Goal: Navigation & Orientation: Go to known website

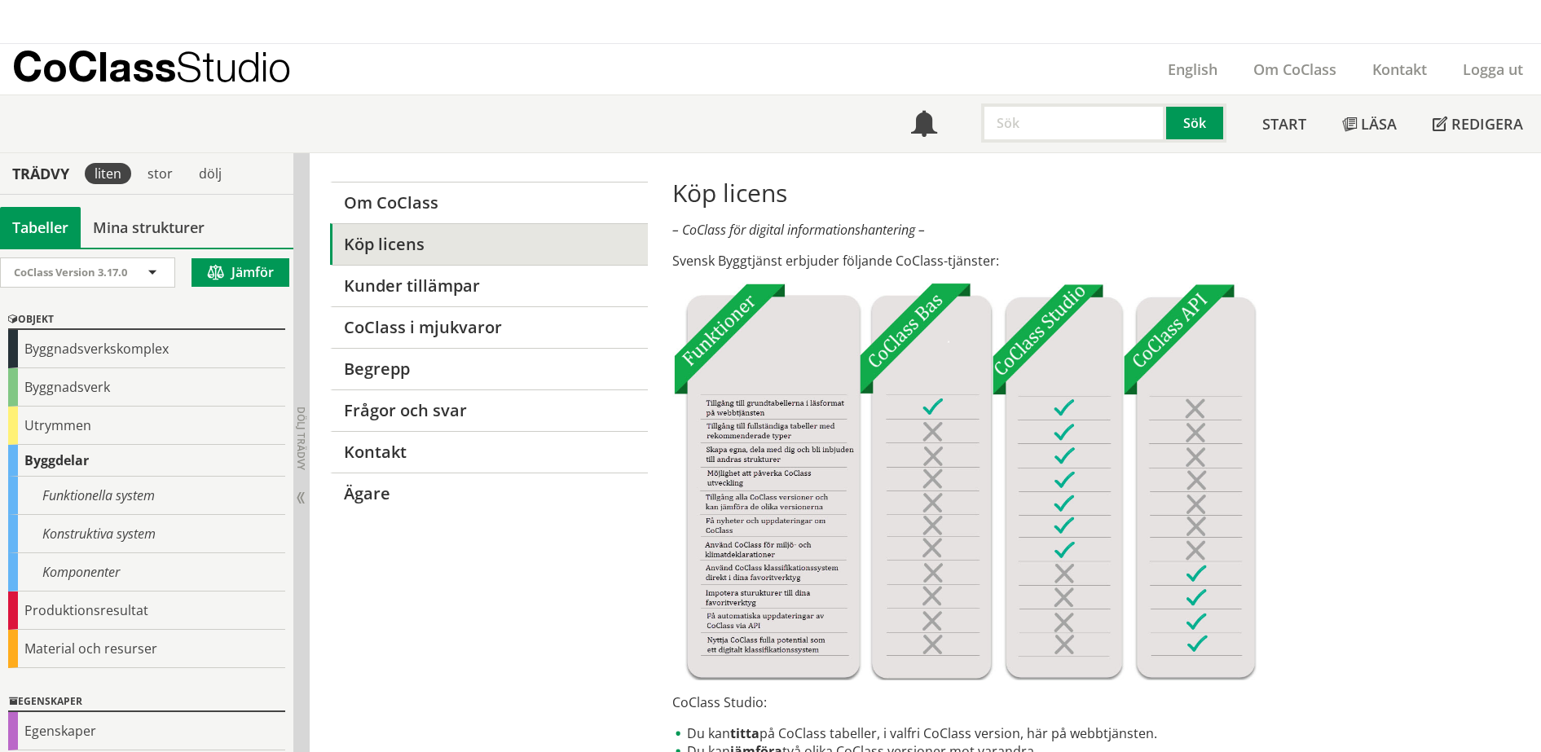
click at [147, 61] on p "CoClass Studio" at bounding box center [151, 66] width 279 height 19
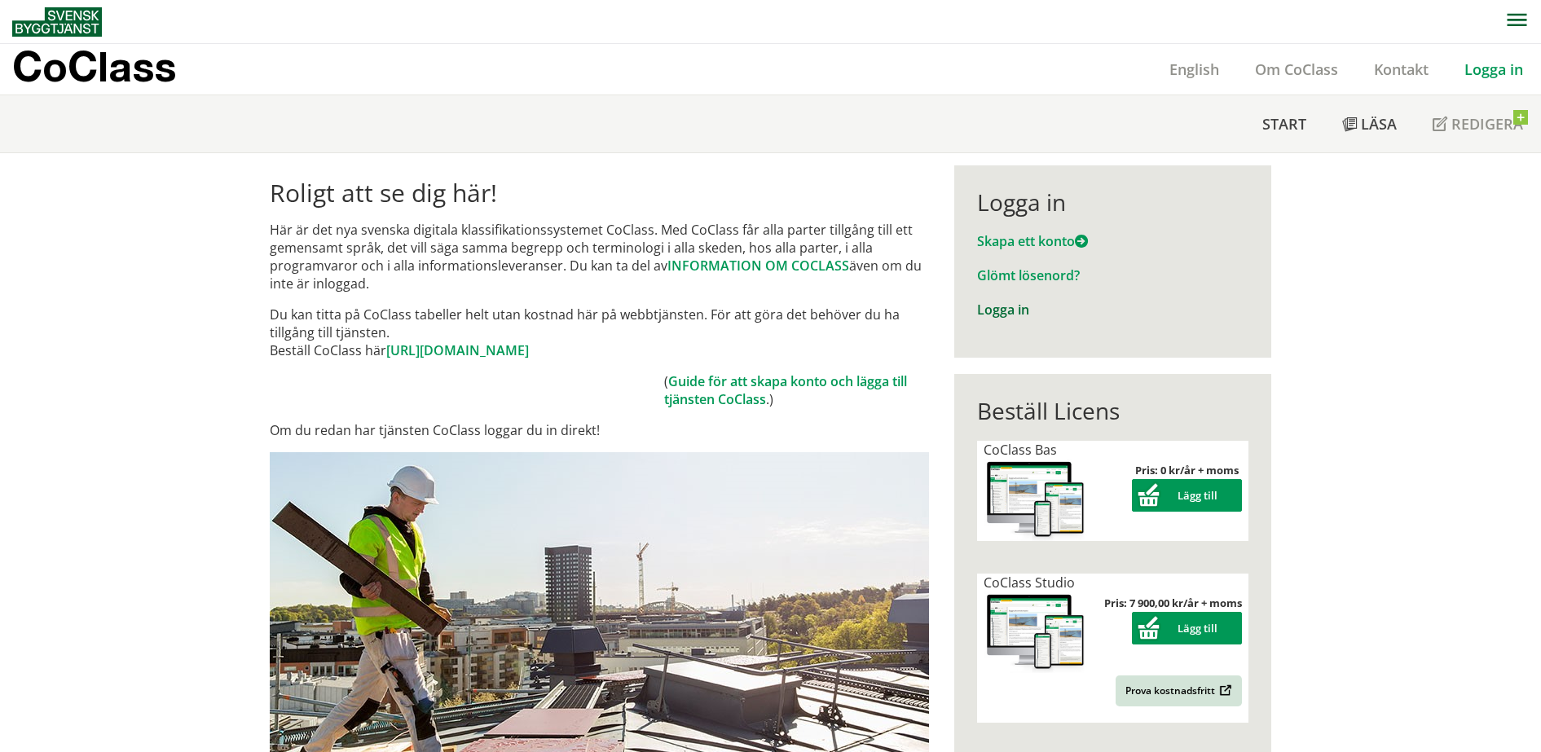
click at [992, 310] on link "Logga in" at bounding box center [1003, 310] width 52 height 18
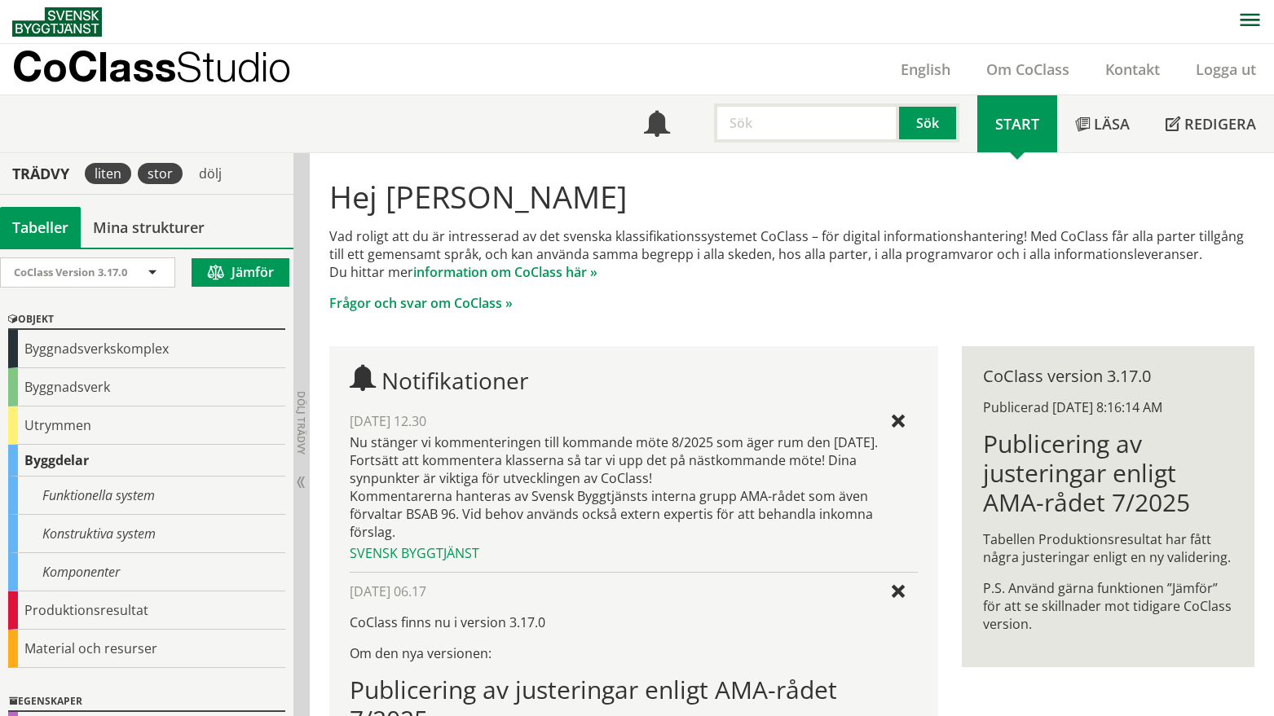
click at [176, 171] on div "stor" at bounding box center [160, 173] width 45 height 21
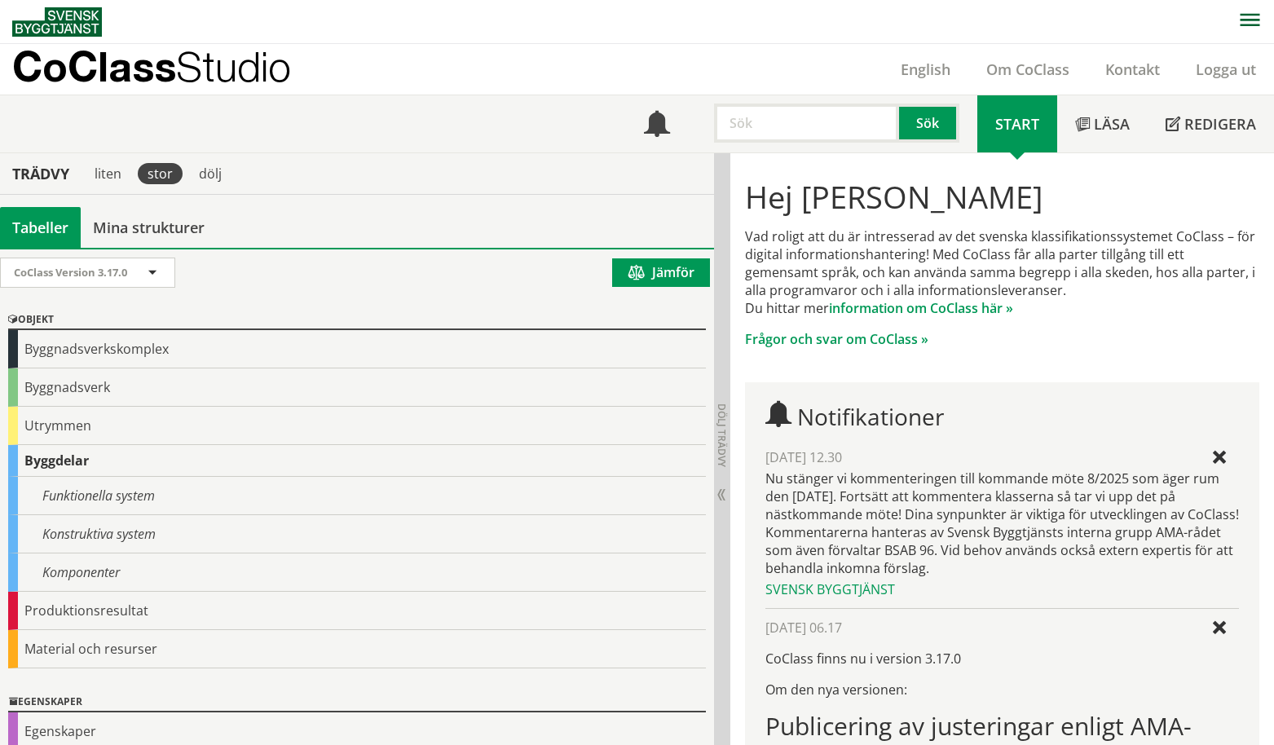
click at [471, 69] on div "CoClass Studio English Om CoClass Kontakt Logga ut" at bounding box center [643, 69] width 1262 height 51
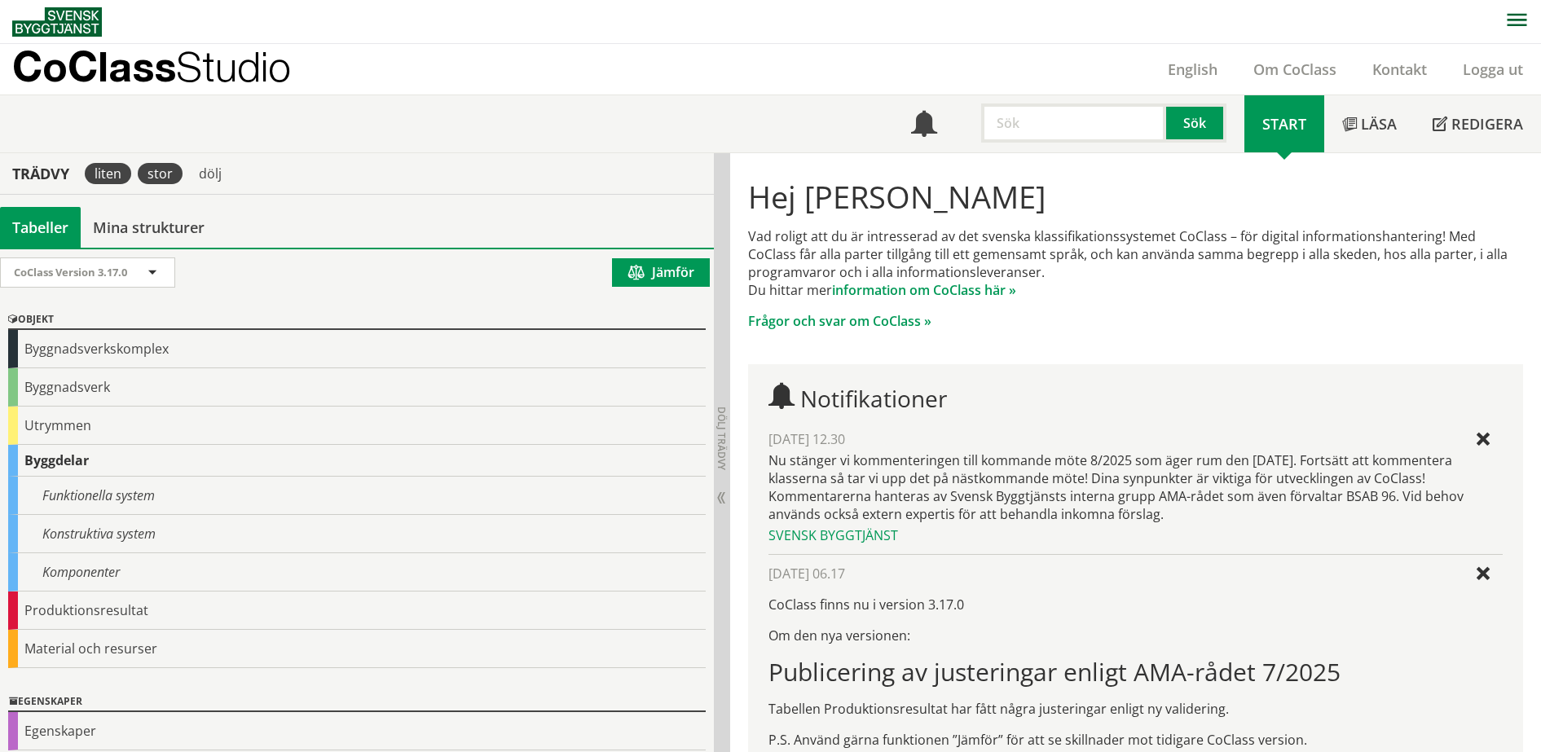
click at [117, 165] on div "liten" at bounding box center [108, 173] width 46 height 21
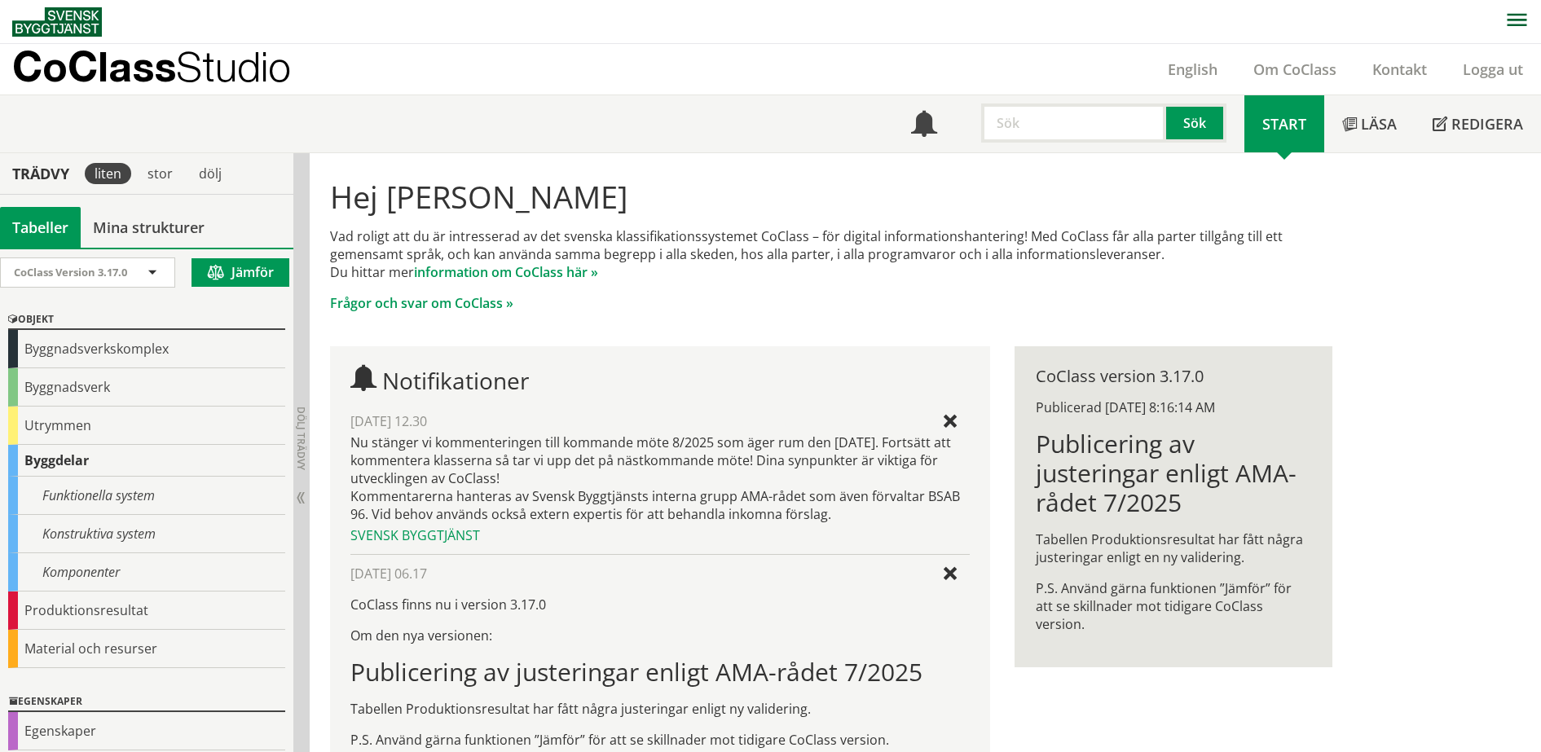
click at [147, 68] on p "CoClass Studio" at bounding box center [151, 66] width 279 height 19
